Goal: Task Accomplishment & Management: Manage account settings

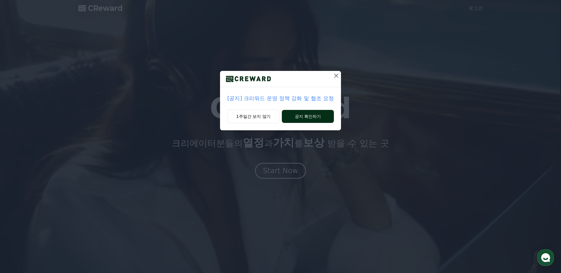
click at [304, 113] on button "공지 확인하기" at bounding box center [308, 116] width 52 height 13
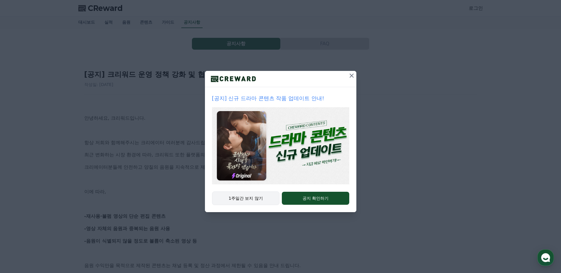
click at [251, 200] on button "1주일간 보지 않기" at bounding box center [246, 199] width 68 height 14
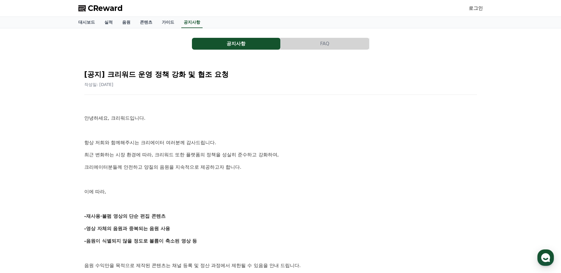
click at [126, 191] on p "이에 따라," at bounding box center [280, 192] width 393 height 8
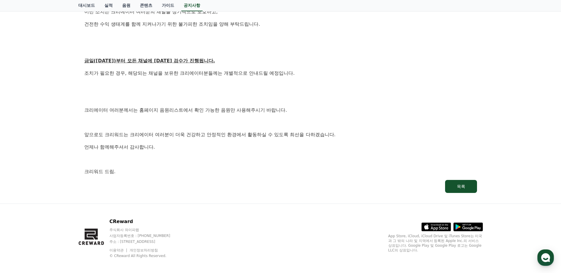
scroll to position [307, 0]
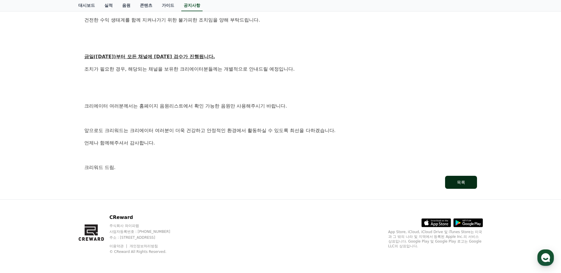
click at [461, 186] on button "목록" at bounding box center [461, 182] width 32 height 13
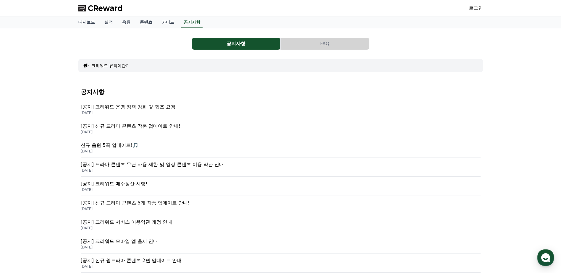
click at [469, 4] on div "로그인" at bounding box center [476, 8] width 14 height 9
click at [474, 8] on link "로그인" at bounding box center [476, 8] width 14 height 7
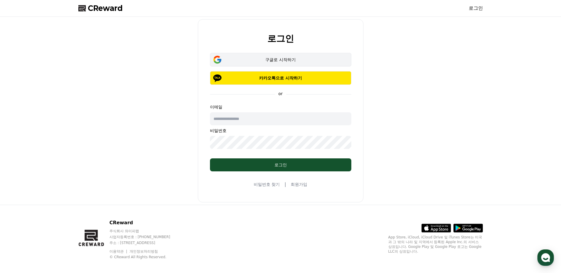
click at [263, 59] on div "구글로 시작하기" at bounding box center [281, 60] width 124 height 6
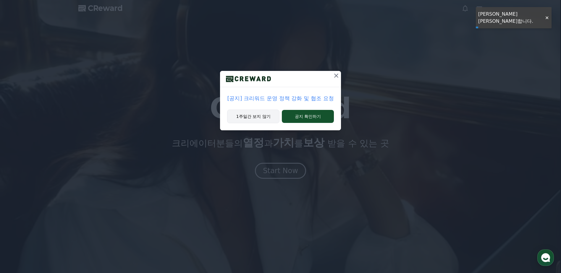
click at [245, 120] on button "1주일간 보지 않기" at bounding box center [253, 117] width 52 height 14
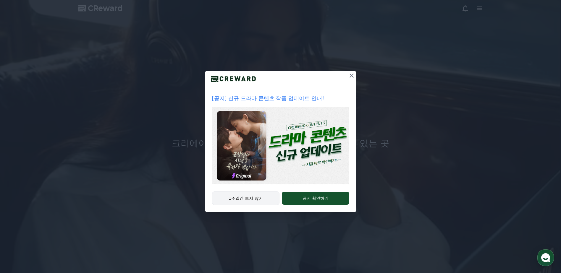
click at [246, 200] on button "1주일간 보지 않기" at bounding box center [246, 199] width 68 height 14
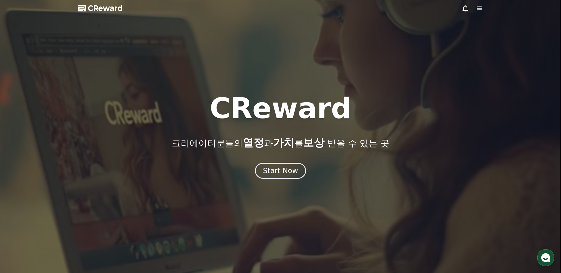
click at [479, 11] on icon at bounding box center [479, 8] width 7 height 7
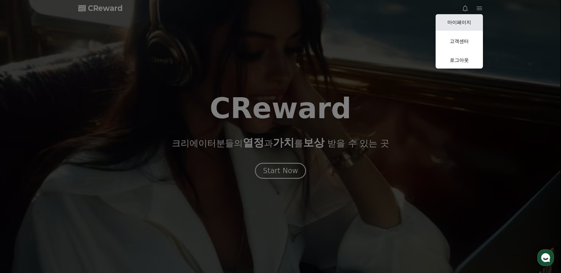
click at [464, 21] on link "마이페이지" at bounding box center [459, 22] width 47 height 17
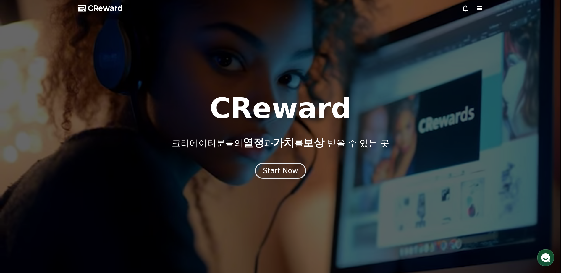
select select "**********"
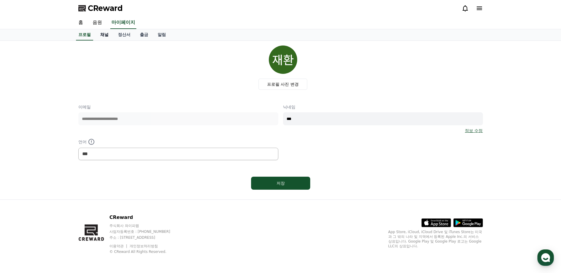
click at [105, 34] on link "채널" at bounding box center [105, 34] width 18 height 11
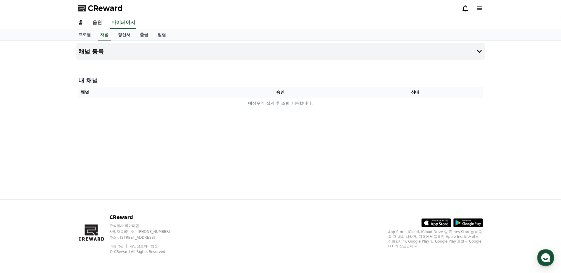
click at [312, 54] on button "채널 등록" at bounding box center [280, 51] width 409 height 17
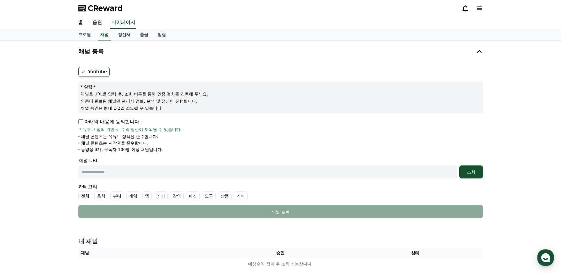
click at [138, 173] on input "text" at bounding box center [267, 172] width 379 height 13
click at [128, 171] on input "text" at bounding box center [267, 172] width 379 height 13
paste input "**********"
type input "**********"
click at [470, 173] on div "조회" at bounding box center [471, 172] width 19 height 6
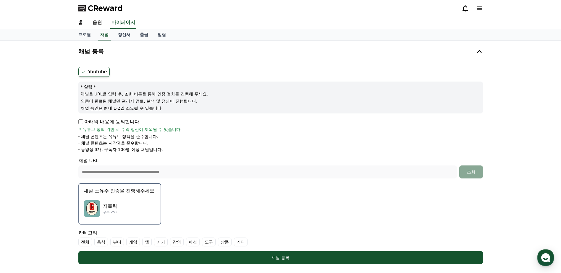
click at [115, 212] on p "구독 252" at bounding box center [110, 212] width 15 height 5
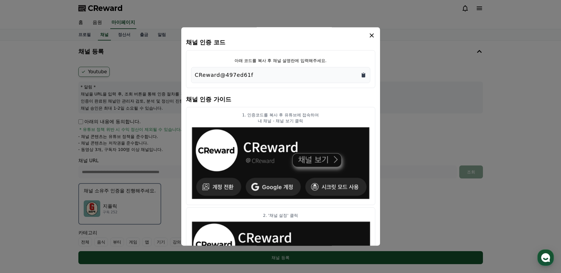
click at [362, 74] on icon "Copy to clipboard" at bounding box center [364, 75] width 4 height 4
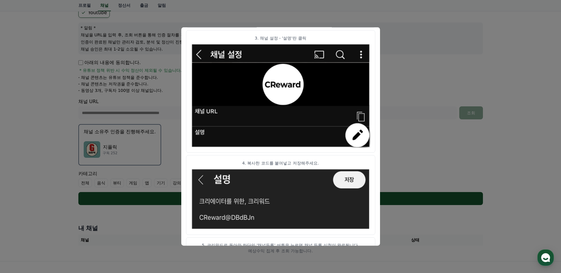
scroll to position [292, 0]
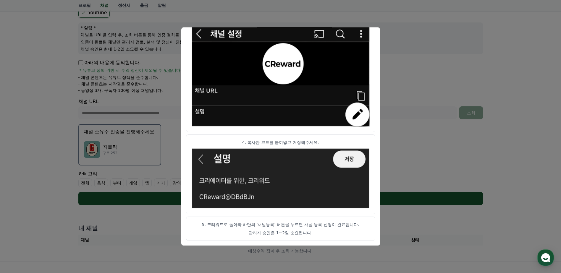
click at [538, 17] on button "close modal" at bounding box center [280, 136] width 561 height 273
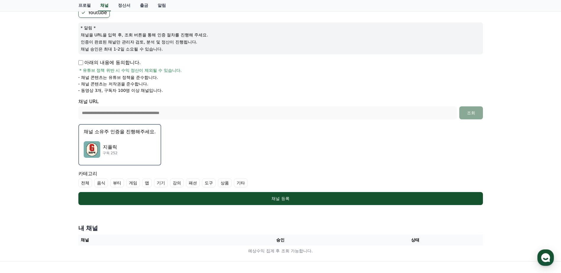
click at [122, 146] on div "지플릭 구독 252" at bounding box center [120, 150] width 72 height 24
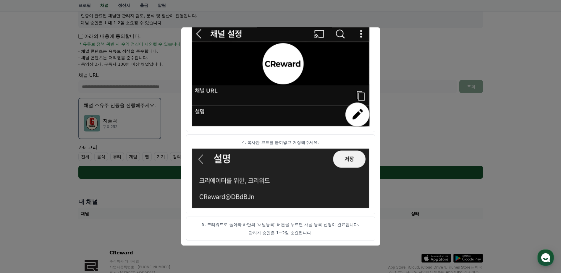
scroll to position [121, 0]
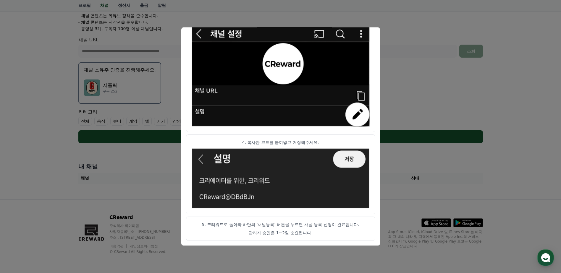
click at [512, 99] on button "close modal" at bounding box center [280, 136] width 561 height 273
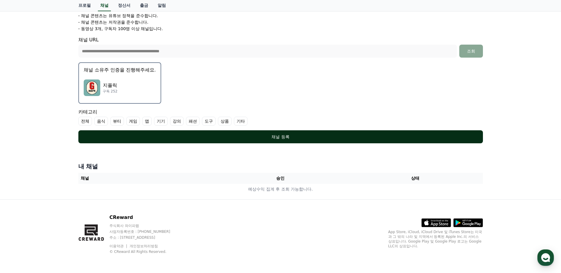
click at [279, 138] on div "채널 등록" at bounding box center [280, 137] width 381 height 6
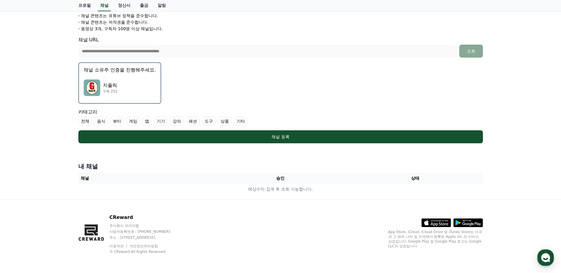
click at [243, 122] on label "기타" at bounding box center [241, 121] width 14 height 9
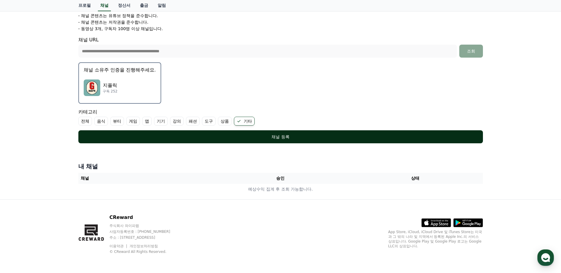
click at [272, 134] on div "채널 등록" at bounding box center [280, 137] width 381 height 6
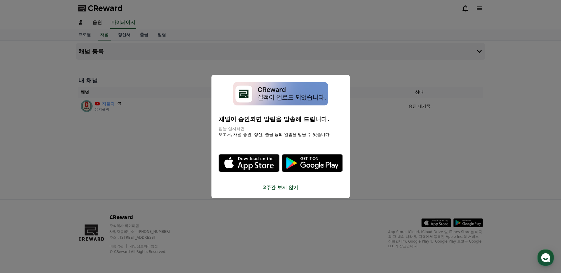
click at [382, 168] on button "close modal" at bounding box center [280, 136] width 561 height 273
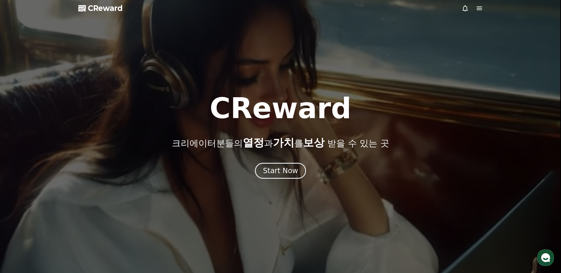
click at [167, 35] on div at bounding box center [280, 136] width 561 height 273
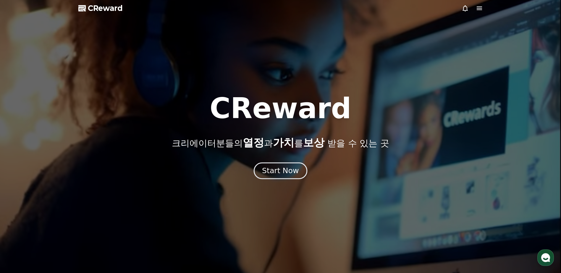
click at [273, 172] on div "Start Now" at bounding box center [280, 171] width 37 height 10
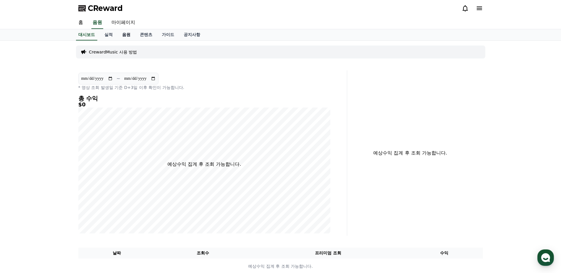
click at [127, 35] on link "음원" at bounding box center [126, 34] width 18 height 11
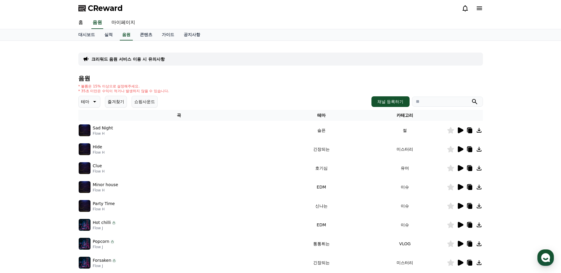
click at [86, 102] on p "테마" at bounding box center [85, 102] width 8 height 8
click at [93, 150] on button "호기심" at bounding box center [87, 148] width 17 height 13
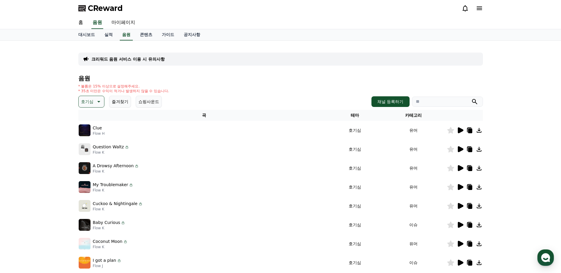
click at [97, 127] on p "Clue" at bounding box center [97, 128] width 9 height 6
click at [388, 102] on button "채널 등록하기" at bounding box center [391, 101] width 38 height 11
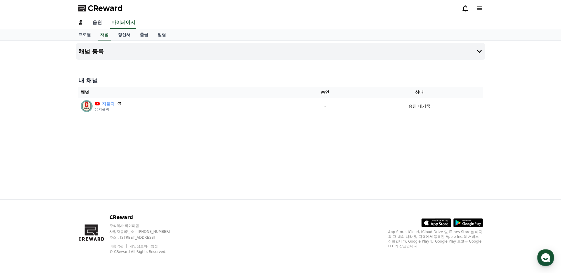
click at [95, 21] on link "음원" at bounding box center [97, 23] width 19 height 12
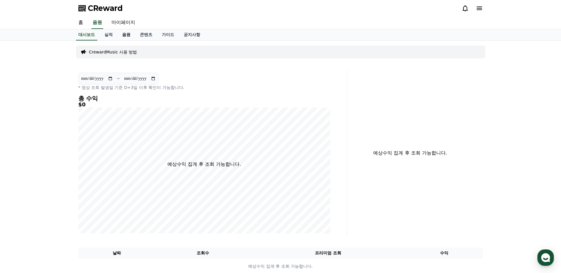
click at [127, 36] on link "음원" at bounding box center [126, 34] width 18 height 11
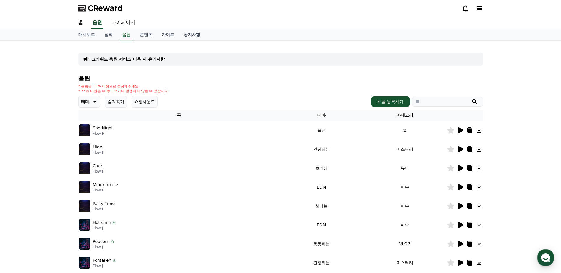
click at [84, 101] on p "테마" at bounding box center [85, 102] width 8 height 8
click at [90, 146] on button "호기심" at bounding box center [87, 148] width 17 height 13
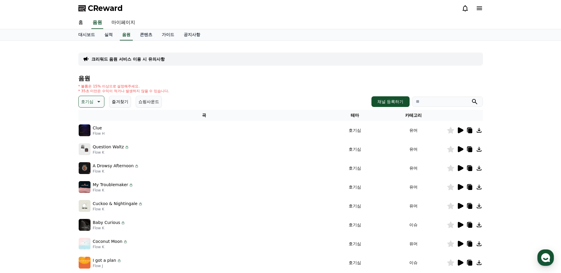
click at [460, 128] on icon at bounding box center [460, 130] width 7 height 7
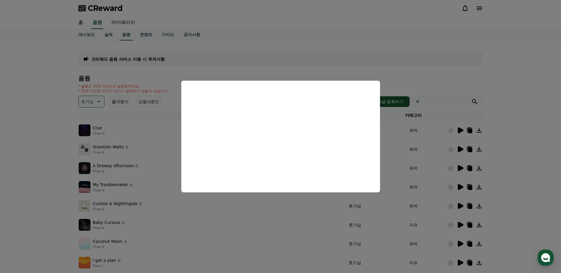
click at [460, 148] on button "close modal" at bounding box center [280, 136] width 561 height 273
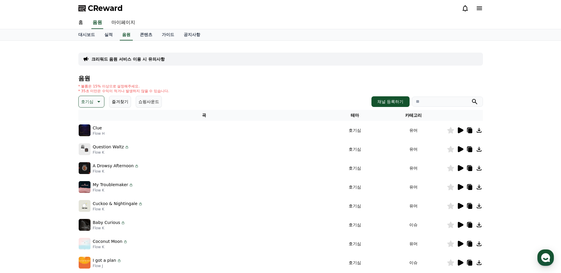
click at [461, 148] on icon at bounding box center [461, 149] width 6 height 6
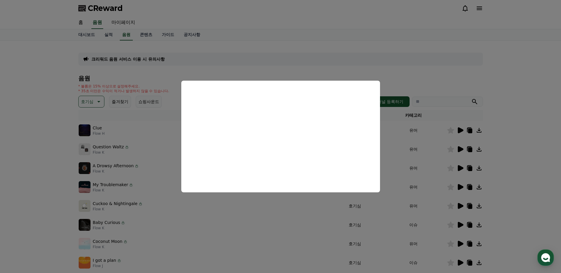
click at [460, 167] on button "close modal" at bounding box center [280, 136] width 561 height 273
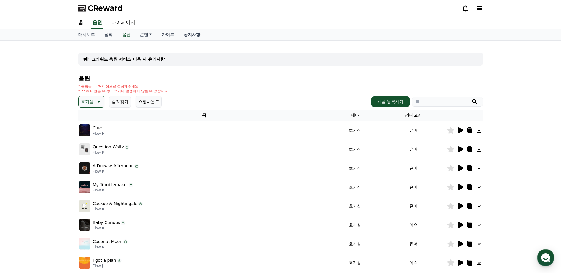
click at [453, 149] on icon at bounding box center [450, 149] width 7 height 7
click at [459, 168] on icon at bounding box center [461, 168] width 6 height 6
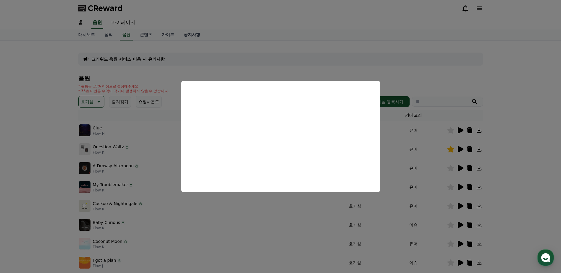
click at [511, 162] on button "close modal" at bounding box center [280, 136] width 561 height 273
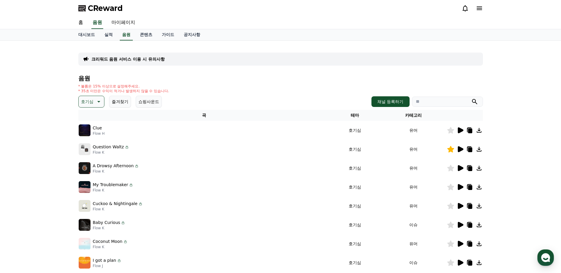
click at [463, 189] on icon at bounding box center [460, 187] width 7 height 7
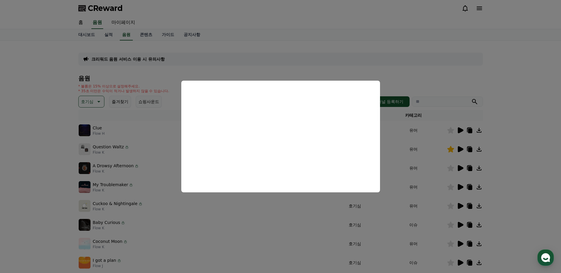
click at [94, 102] on button "close modal" at bounding box center [280, 136] width 561 height 273
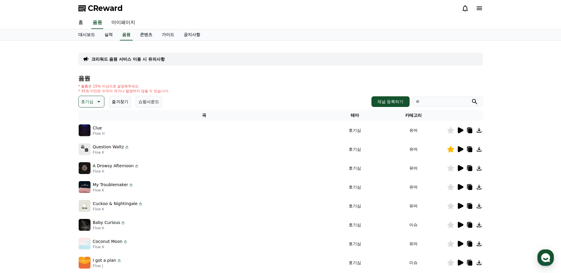
click at [95, 102] on icon at bounding box center [98, 101] width 7 height 7
click at [91, 166] on button "통통튀는" at bounding box center [89, 164] width 21 height 13
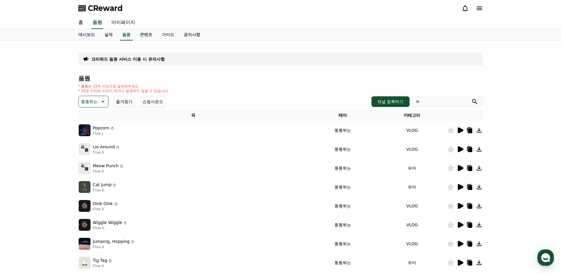
click at [461, 130] on icon at bounding box center [461, 130] width 6 height 6
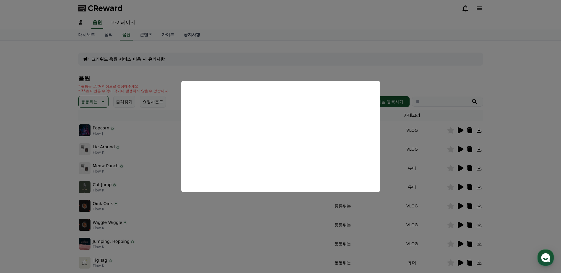
click at [464, 148] on button "close modal" at bounding box center [280, 136] width 561 height 273
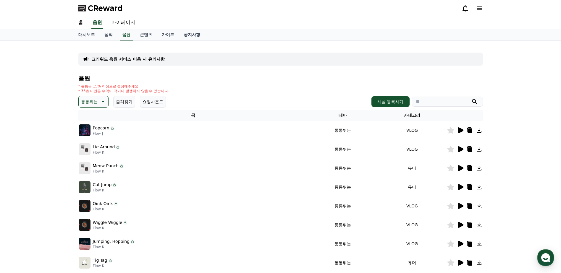
click at [461, 148] on icon at bounding box center [461, 149] width 6 height 6
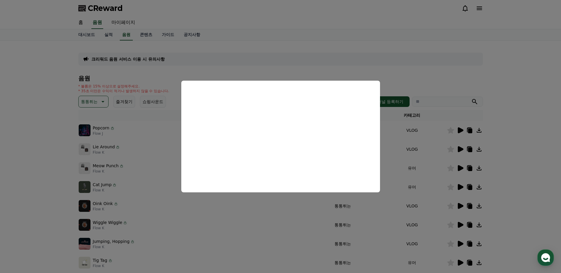
click at [461, 188] on button "close modal" at bounding box center [280, 136] width 561 height 273
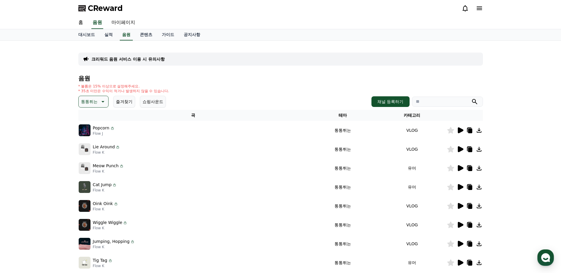
click at [461, 188] on icon at bounding box center [461, 187] width 6 height 6
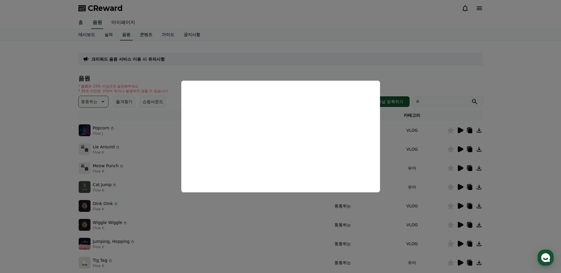
click at [85, 102] on button "close modal" at bounding box center [280, 136] width 561 height 273
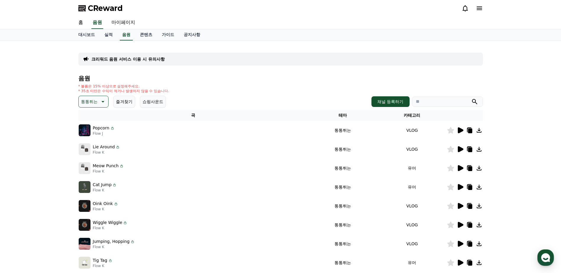
click at [91, 104] on p "통통튀는" at bounding box center [89, 102] width 17 height 8
click at [88, 151] on button "신나는" at bounding box center [87, 150] width 17 height 13
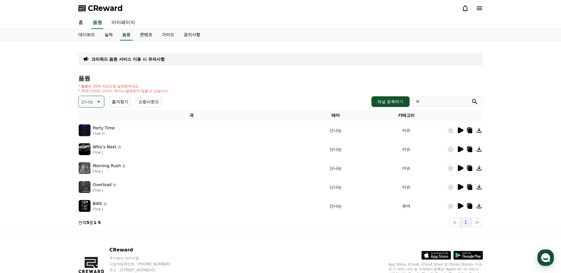
click at [463, 206] on icon at bounding box center [461, 206] width 6 height 6
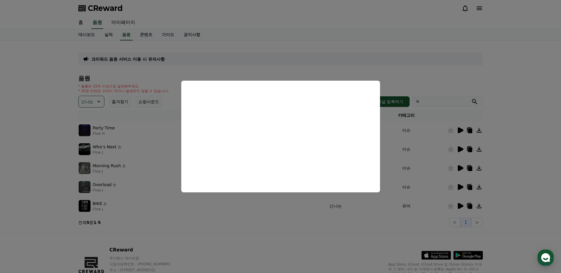
click at [93, 100] on button "close modal" at bounding box center [280, 136] width 561 height 273
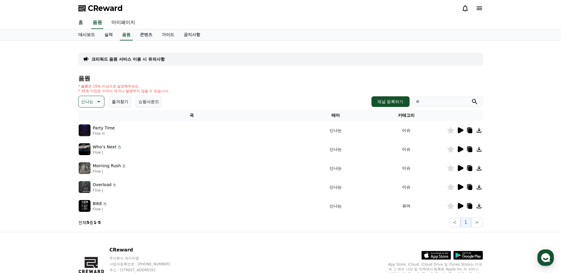
click at [102, 101] on button "신나는" at bounding box center [91, 102] width 26 height 12
click at [93, 165] on button "코믹한" at bounding box center [87, 165] width 17 height 13
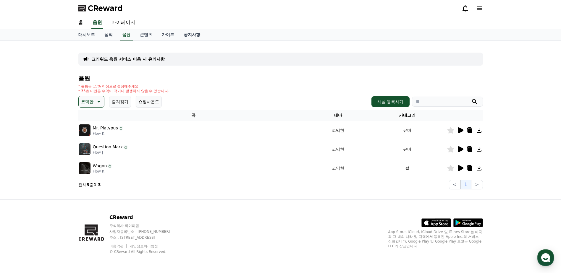
click at [460, 128] on icon at bounding box center [460, 130] width 7 height 7
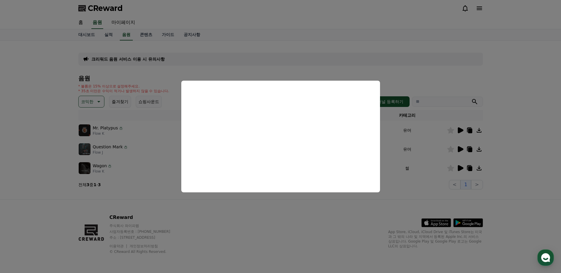
click at [459, 150] on button "close modal" at bounding box center [280, 136] width 561 height 273
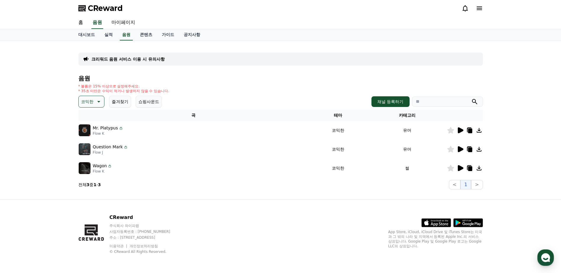
click at [459, 149] on icon at bounding box center [461, 149] width 6 height 6
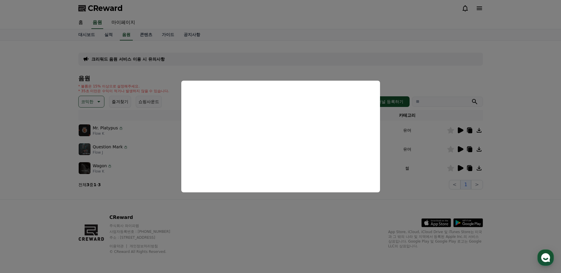
click at [452, 151] on button "close modal" at bounding box center [280, 136] width 561 height 273
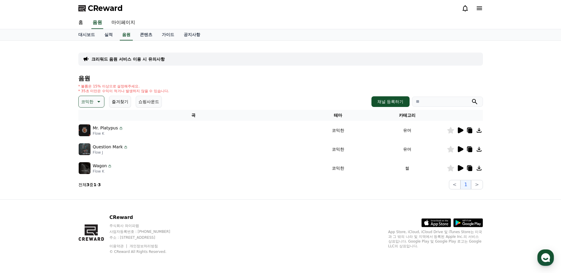
click at [452, 151] on icon at bounding box center [450, 149] width 7 height 7
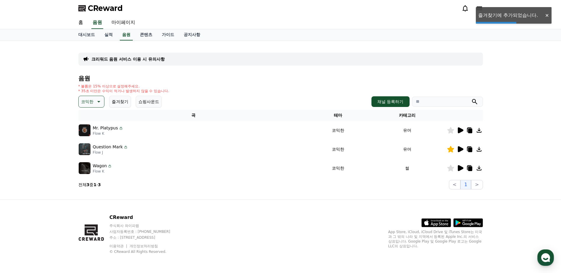
click at [460, 168] on icon at bounding box center [461, 168] width 6 height 6
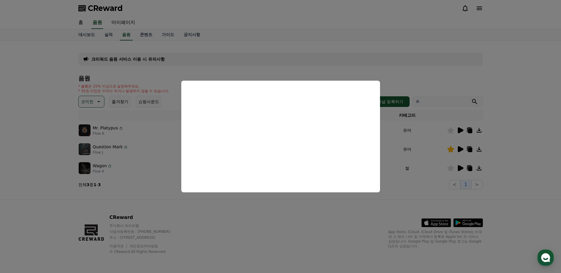
click at [453, 167] on button "close modal" at bounding box center [280, 136] width 561 height 273
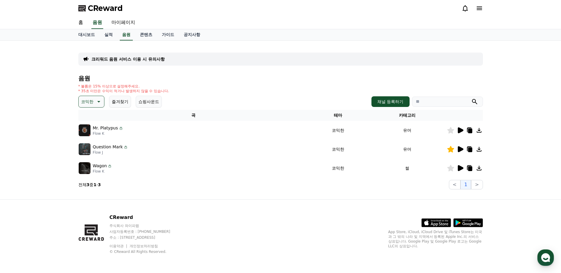
click at [451, 169] on icon at bounding box center [450, 168] width 7 height 7
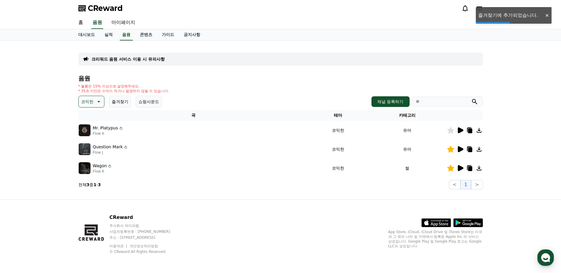
click at [95, 102] on icon at bounding box center [98, 101] width 7 height 7
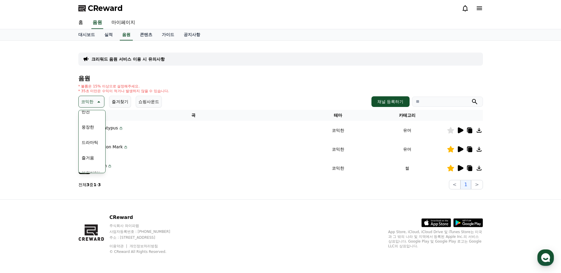
scroll to position [207, 0]
click at [88, 154] on button "귀여운" at bounding box center [87, 156] width 17 height 13
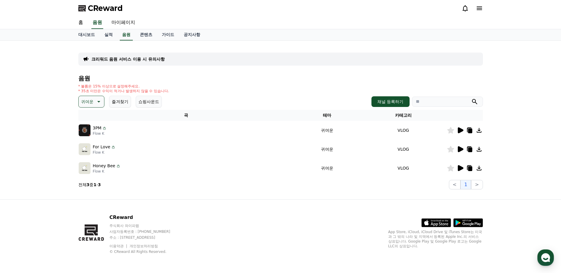
click at [459, 131] on icon at bounding box center [461, 130] width 6 height 6
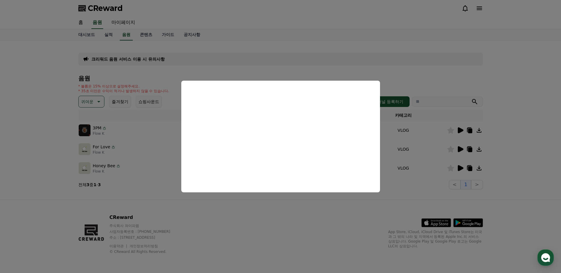
click at [461, 150] on button "close modal" at bounding box center [280, 136] width 561 height 273
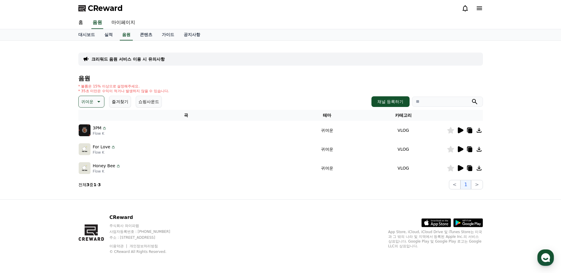
click at [460, 148] on icon at bounding box center [461, 149] width 6 height 6
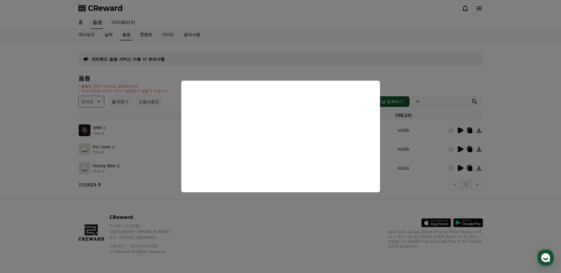
click at [458, 167] on button "close modal" at bounding box center [280, 136] width 561 height 273
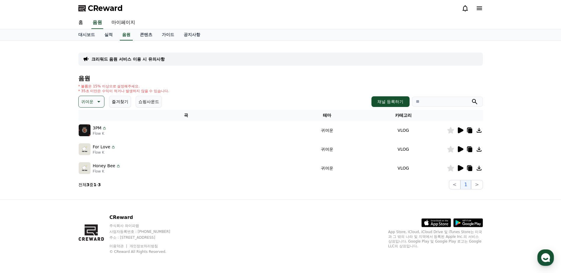
click at [459, 167] on icon at bounding box center [461, 168] width 6 height 6
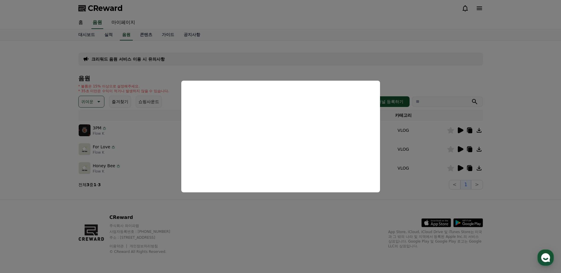
click at [64, 184] on button "close modal" at bounding box center [280, 136] width 561 height 273
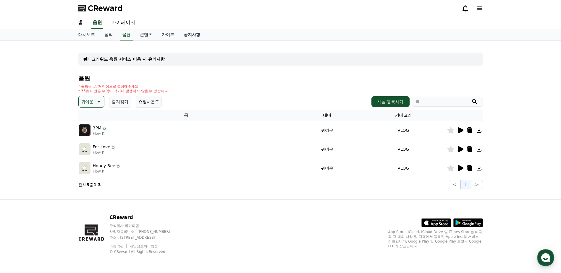
click at [91, 103] on p "귀여운" at bounding box center [87, 102] width 12 height 8
click at [83, 138] on button "반전" at bounding box center [85, 136] width 13 height 13
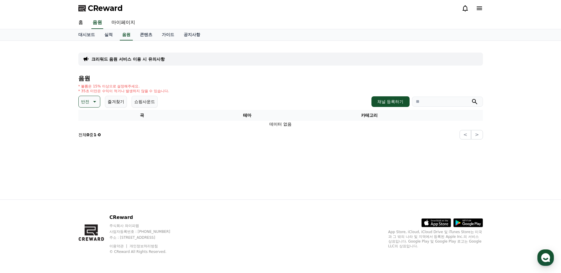
click at [93, 103] on icon at bounding box center [94, 101] width 7 height 7
click at [94, 138] on button "드라마틱" at bounding box center [89, 137] width 21 height 13
click at [91, 102] on p "드라마틱" at bounding box center [89, 102] width 17 height 8
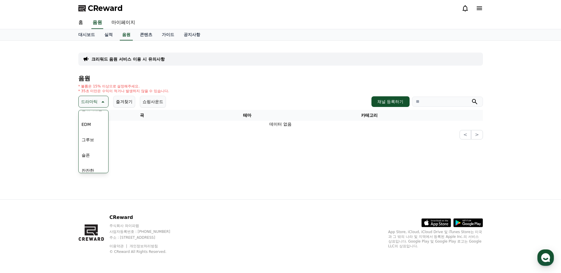
click at [89, 137] on button "그루브" at bounding box center [87, 139] width 17 height 13
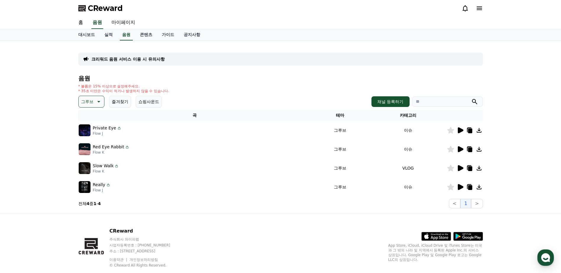
click at [460, 131] on icon at bounding box center [461, 130] width 6 height 6
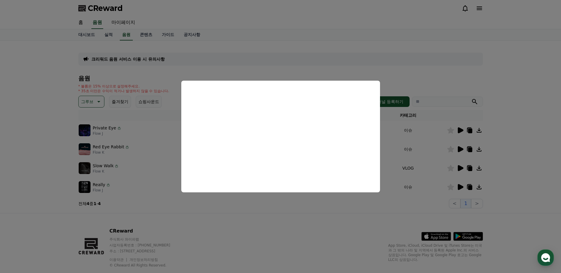
click at [461, 149] on button "close modal" at bounding box center [280, 136] width 561 height 273
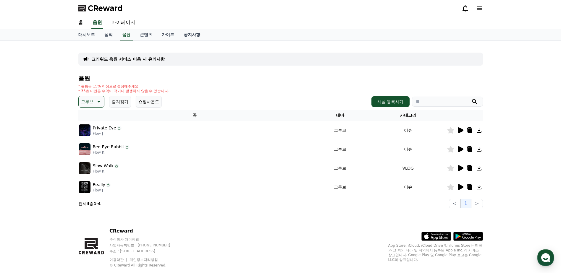
click at [461, 149] on icon at bounding box center [461, 149] width 6 height 6
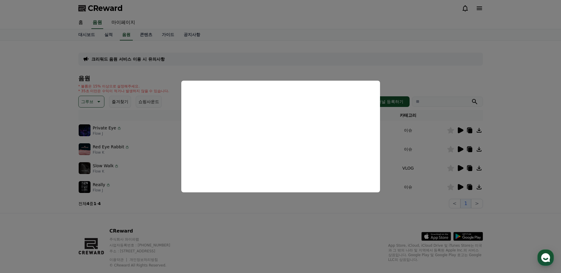
click at [460, 167] on button "close modal" at bounding box center [280, 136] width 561 height 273
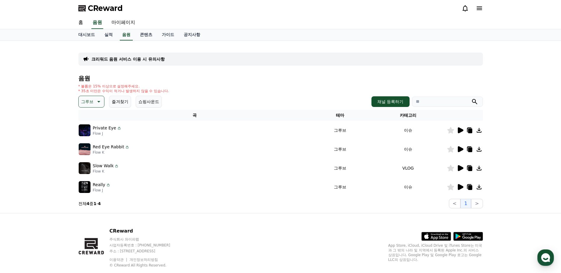
click at [460, 167] on icon at bounding box center [461, 168] width 6 height 6
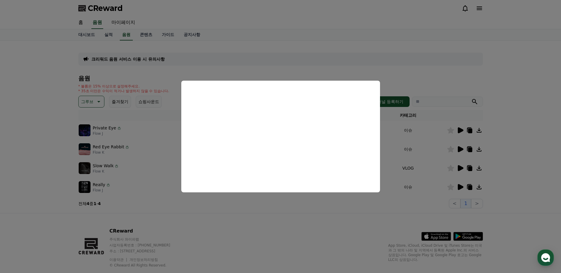
click at [460, 187] on button "close modal" at bounding box center [280, 136] width 561 height 273
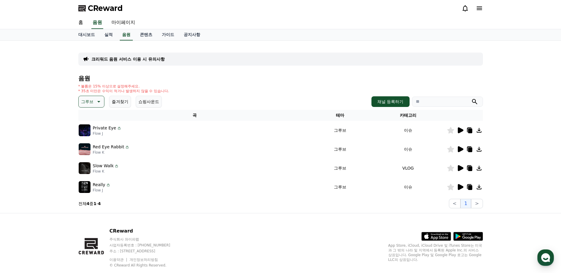
click at [460, 187] on icon at bounding box center [461, 187] width 6 height 6
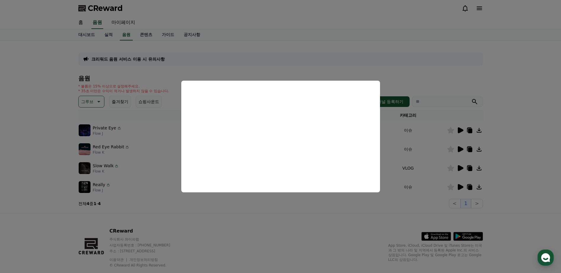
click at [93, 104] on button "close modal" at bounding box center [280, 136] width 561 height 273
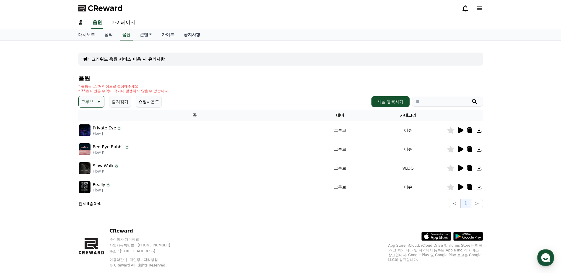
click at [93, 103] on p "그루브" at bounding box center [87, 102] width 12 height 8
click at [84, 155] on button "EDM" at bounding box center [86, 154] width 14 height 13
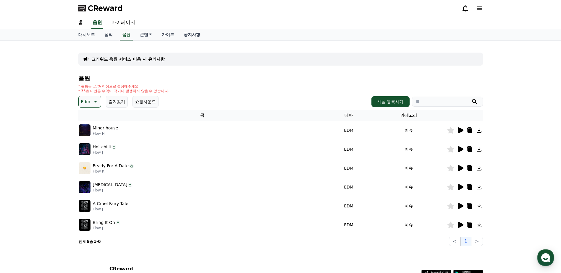
click at [99, 130] on p "Minor house" at bounding box center [105, 128] width 25 height 6
click at [458, 130] on icon at bounding box center [461, 130] width 6 height 6
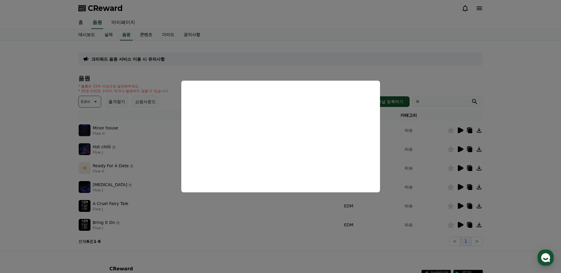
click at [461, 148] on button "close modal" at bounding box center [280, 136] width 561 height 273
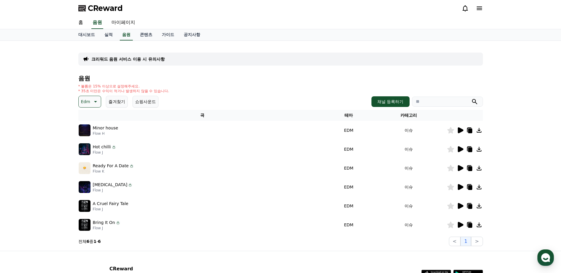
click at [461, 149] on icon at bounding box center [461, 149] width 6 height 6
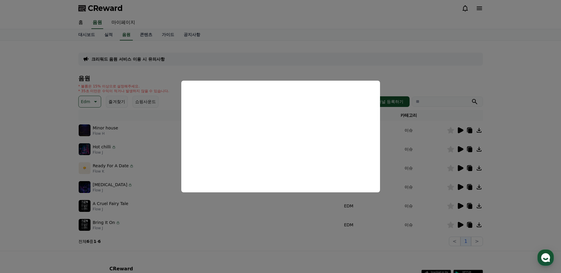
click at [460, 187] on button "close modal" at bounding box center [280, 136] width 561 height 273
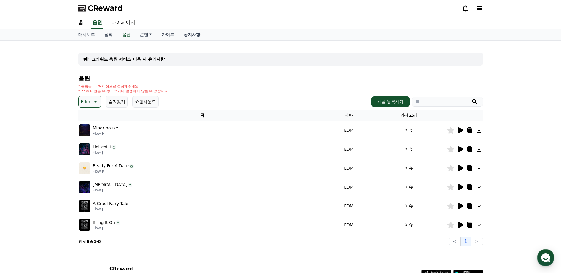
click at [460, 187] on icon at bounding box center [461, 187] width 6 height 6
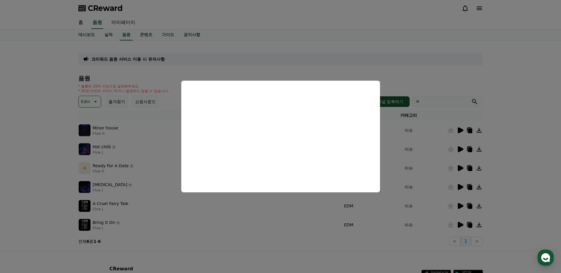
click at [522, 64] on button "close modal" at bounding box center [280, 136] width 561 height 273
